Goal: Information Seeking & Learning: Learn about a topic

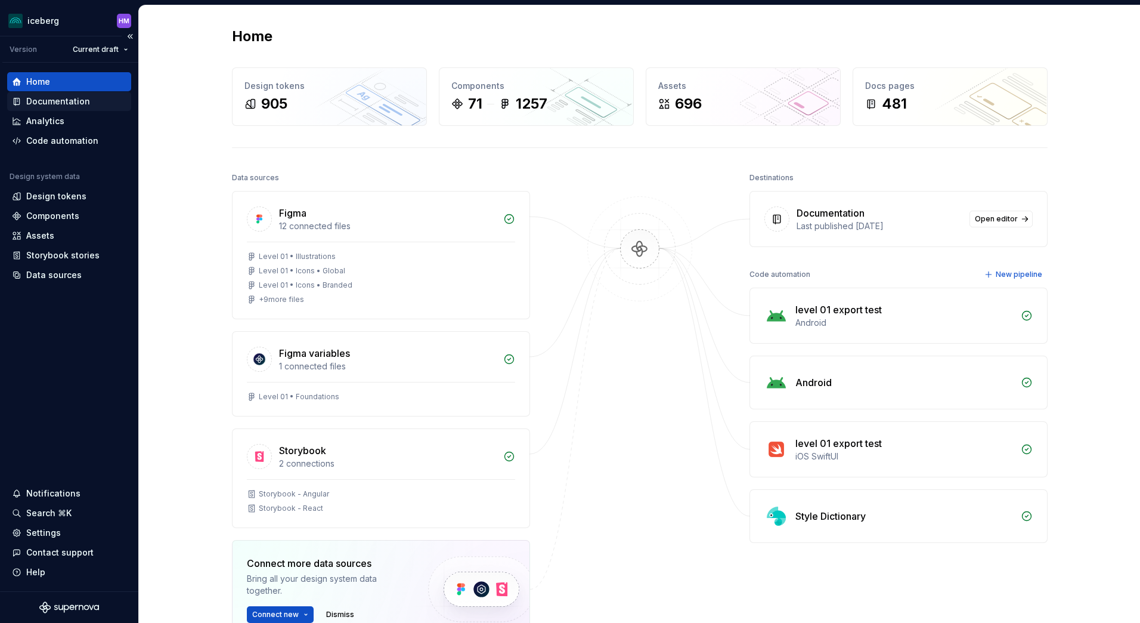
click at [67, 101] on div "Documentation" at bounding box center [58, 101] width 64 height 12
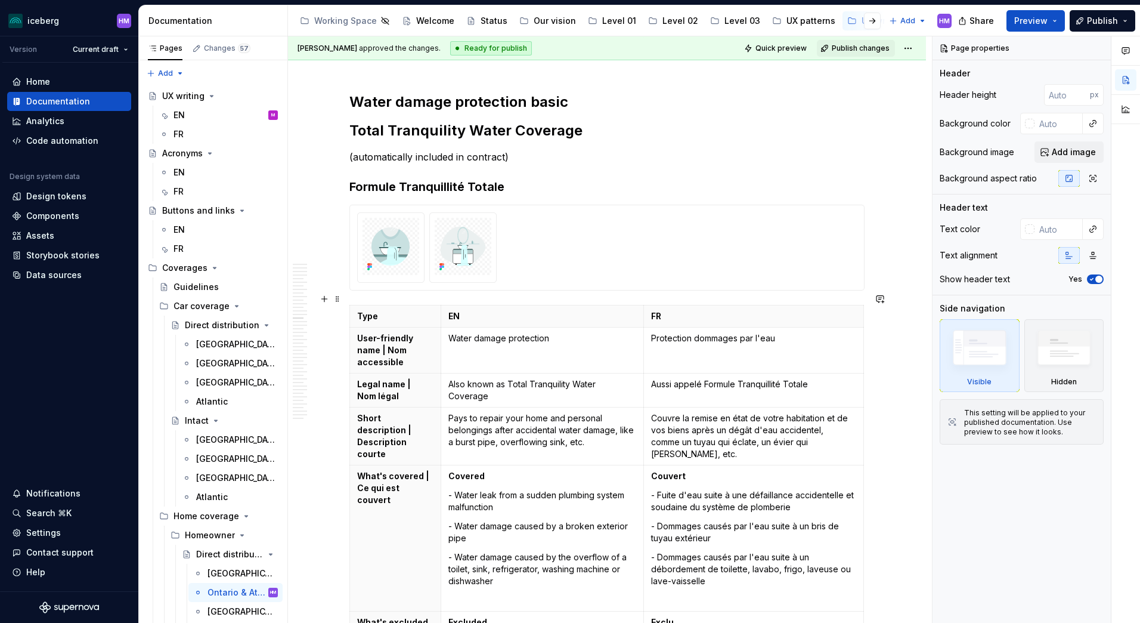
scroll to position [4712, 0]
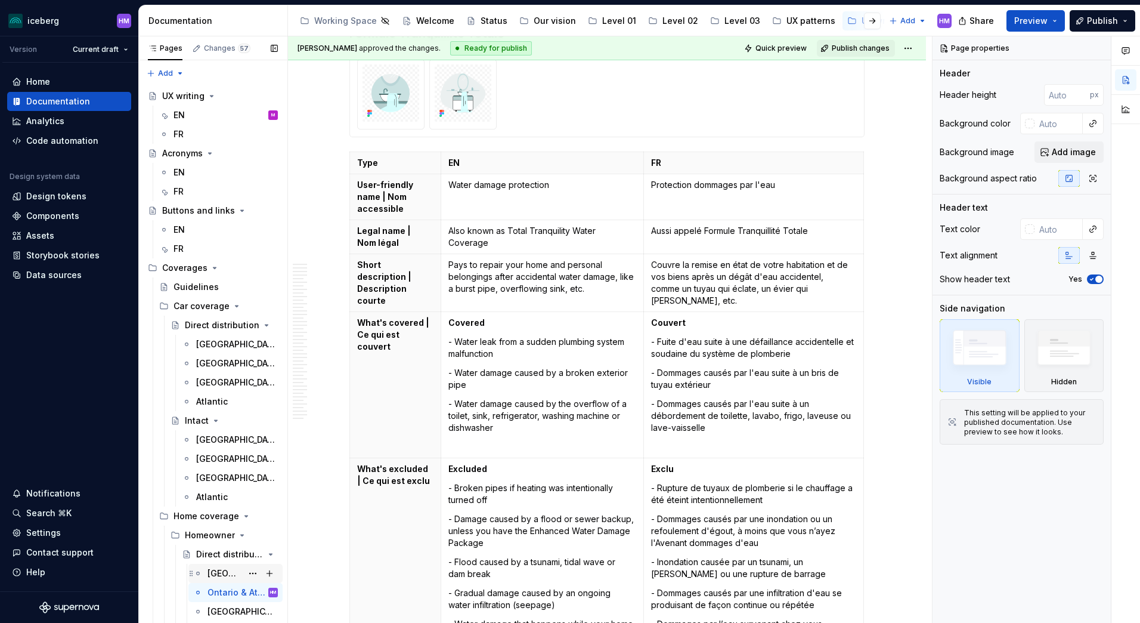
click at [214, 575] on div "[GEOGRAPHIC_DATA]" at bounding box center [225, 573] width 35 height 12
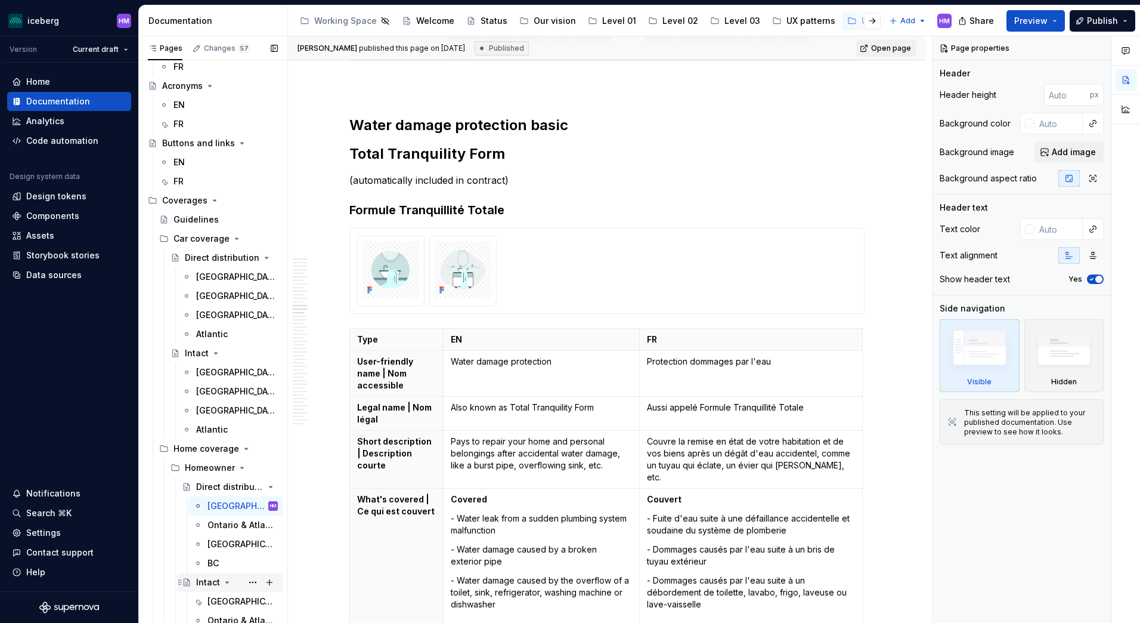
scroll to position [239, 0]
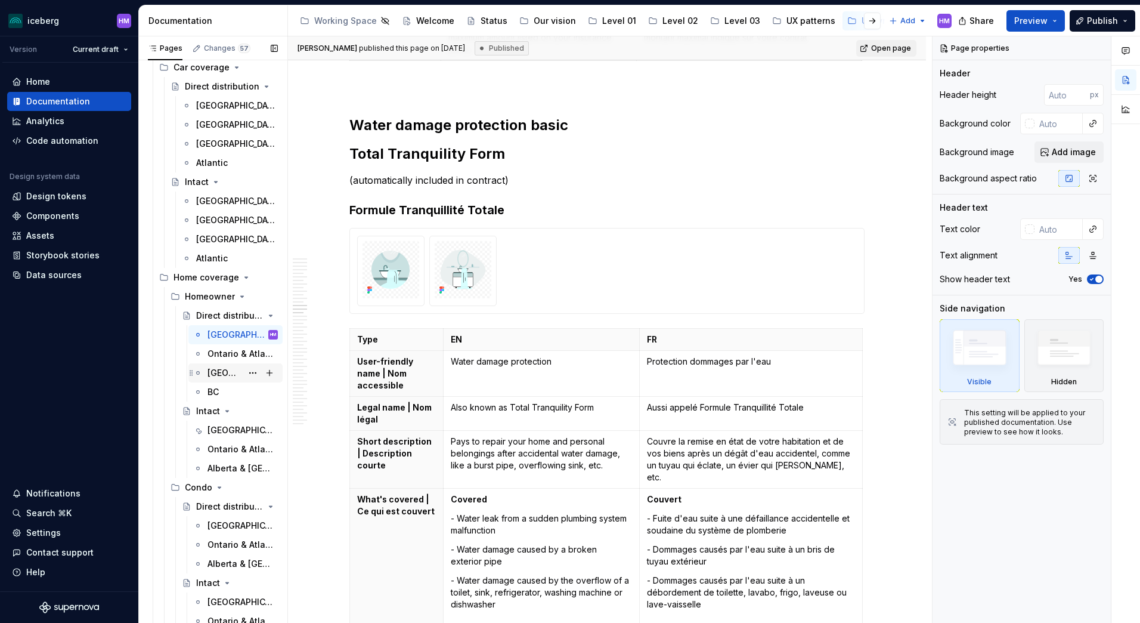
click at [217, 373] on div "[GEOGRAPHIC_DATA]" at bounding box center [225, 373] width 35 height 12
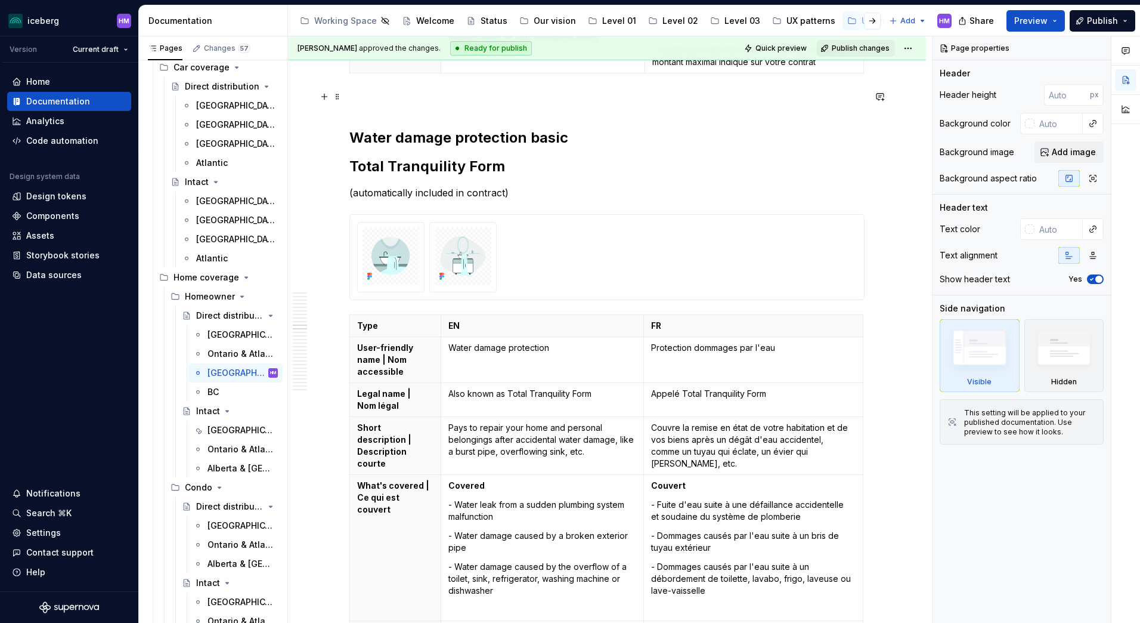
scroll to position [4712, 0]
click at [215, 392] on div "BC" at bounding box center [213, 392] width 11 height 12
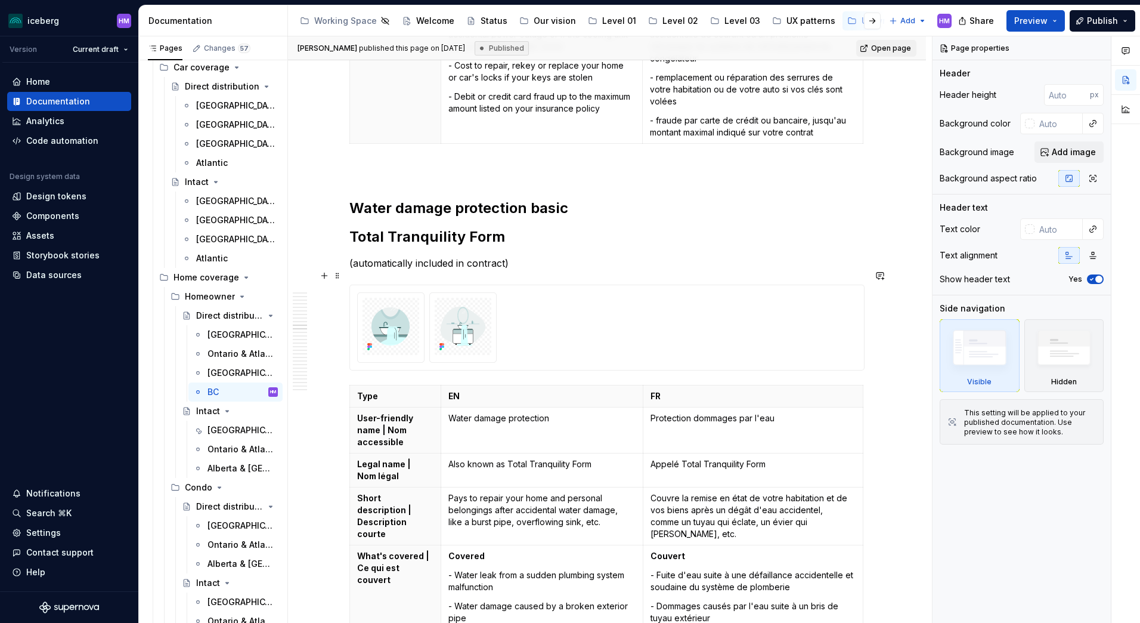
scroll to position [4712, 0]
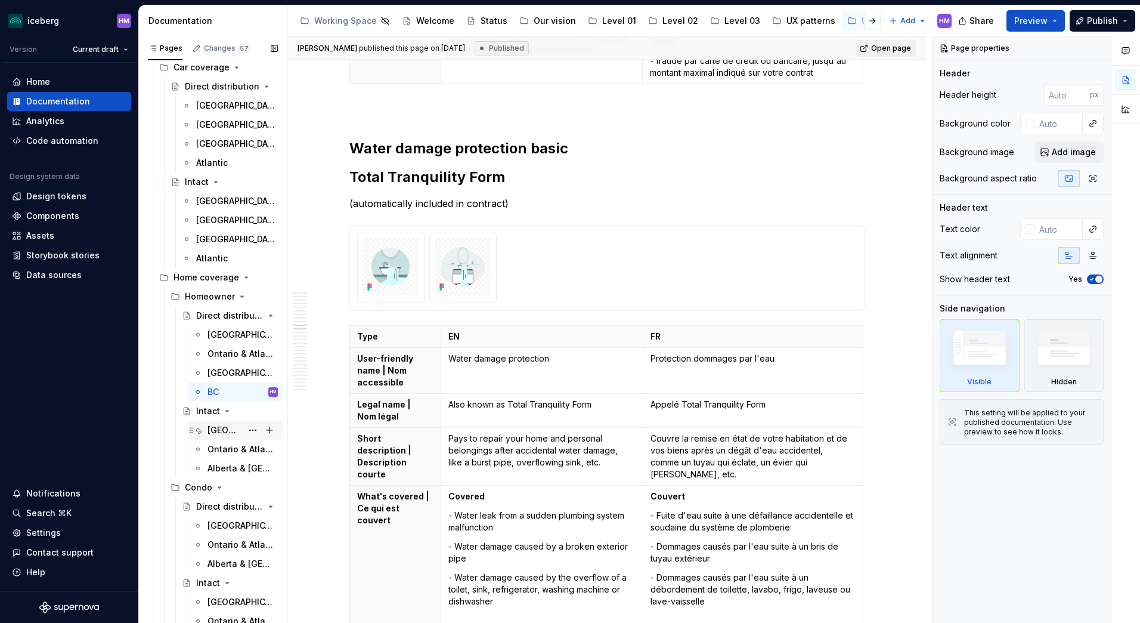
click at [226, 428] on div "[GEOGRAPHIC_DATA]" at bounding box center [225, 430] width 35 height 12
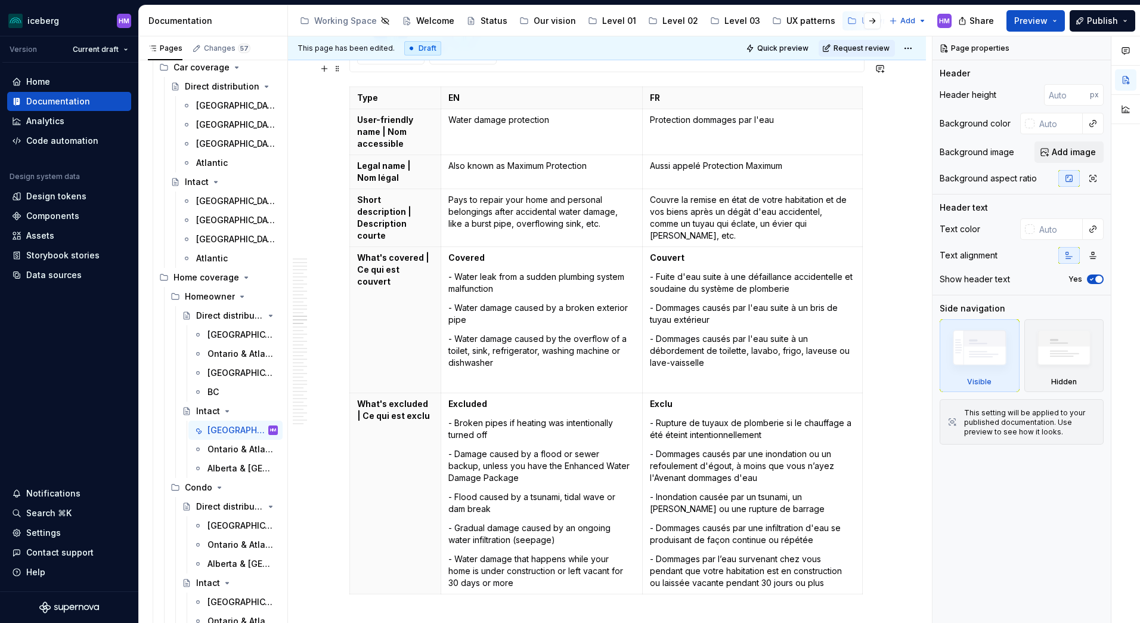
scroll to position [4771, 0]
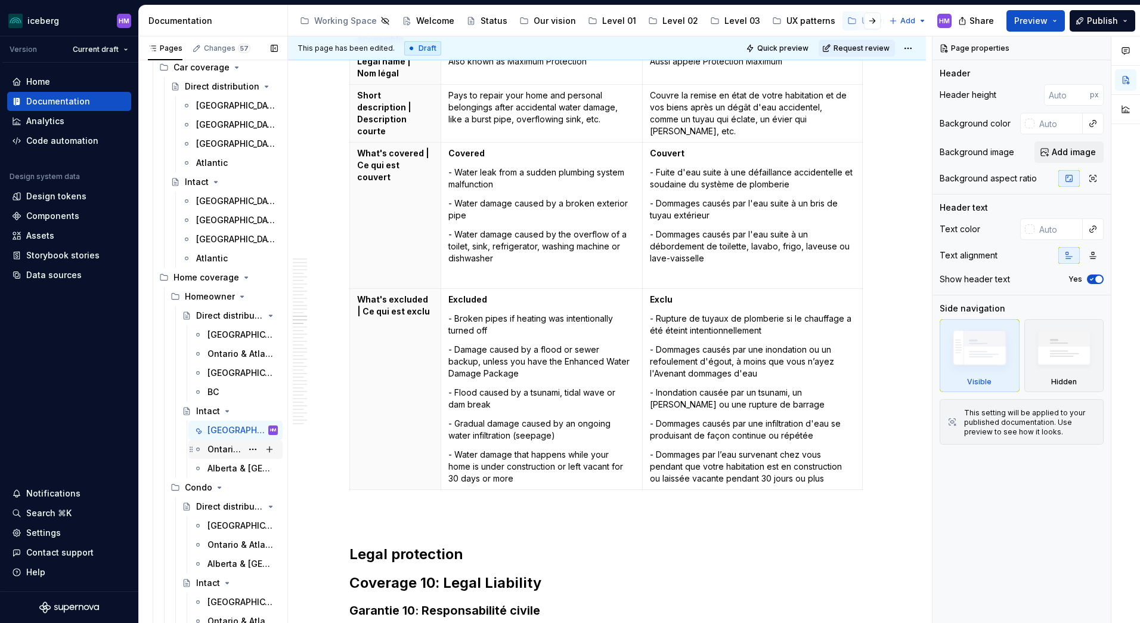
click at [211, 450] on div "Ontario & Atlantic" at bounding box center [225, 449] width 35 height 12
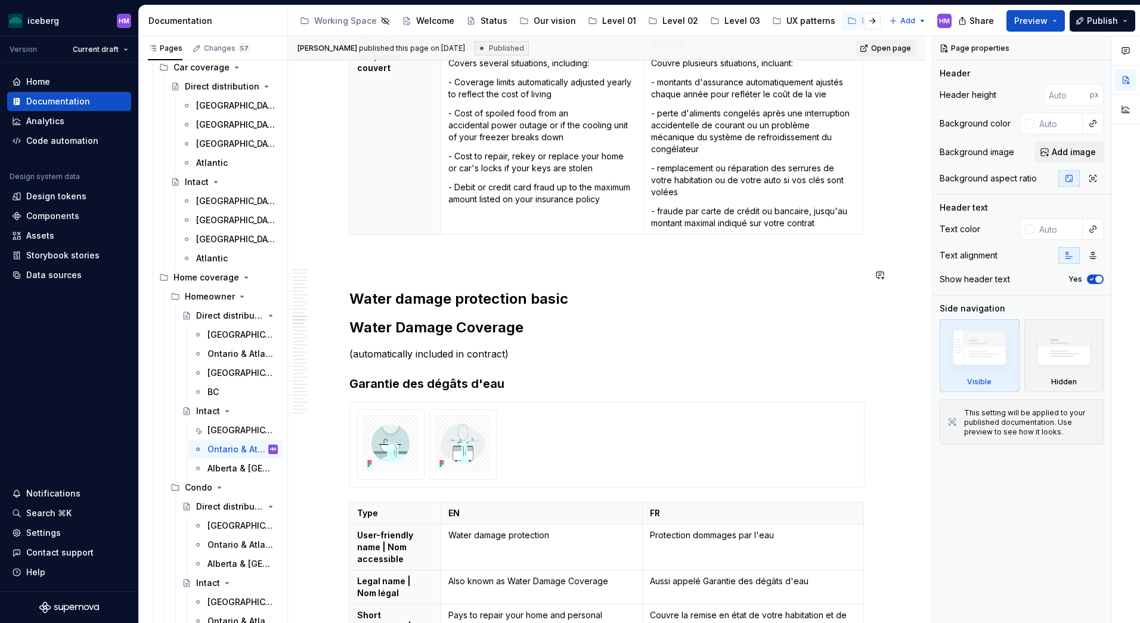
scroll to position [4533, 0]
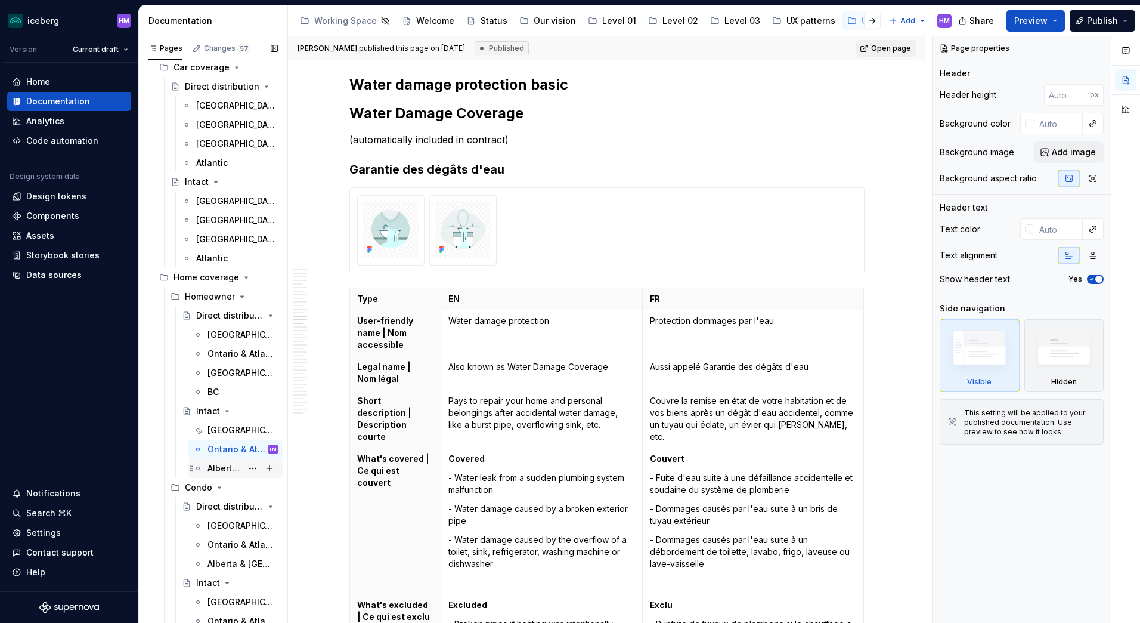
click at [222, 468] on div "Alberta & [GEOGRAPHIC_DATA]" at bounding box center [225, 468] width 35 height 12
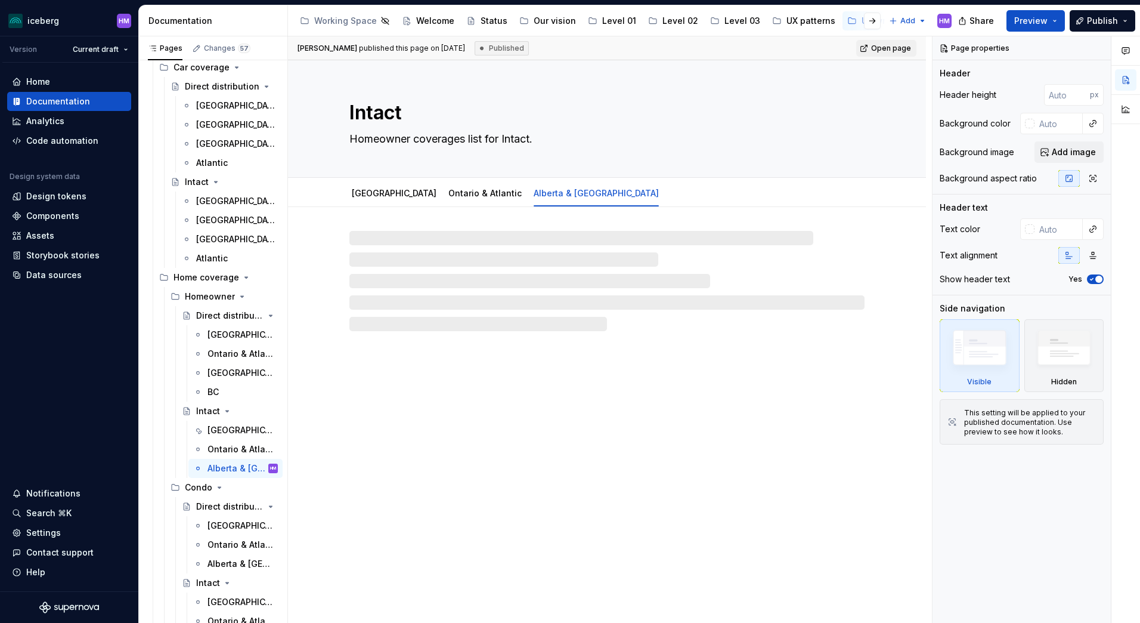
type textarea "*"
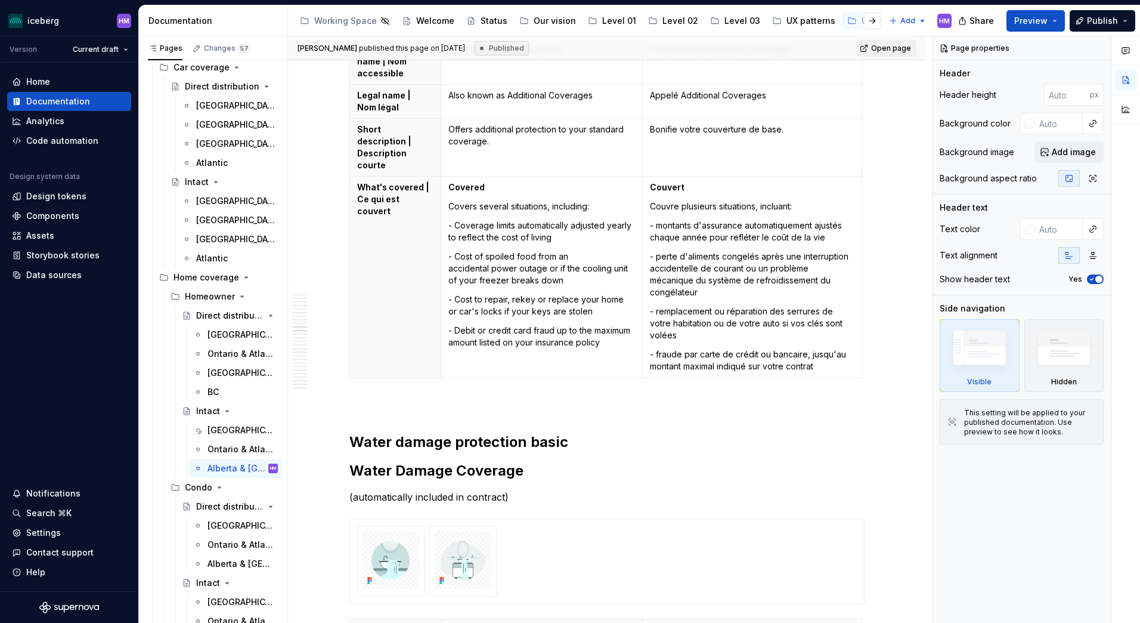
scroll to position [4652, 0]
